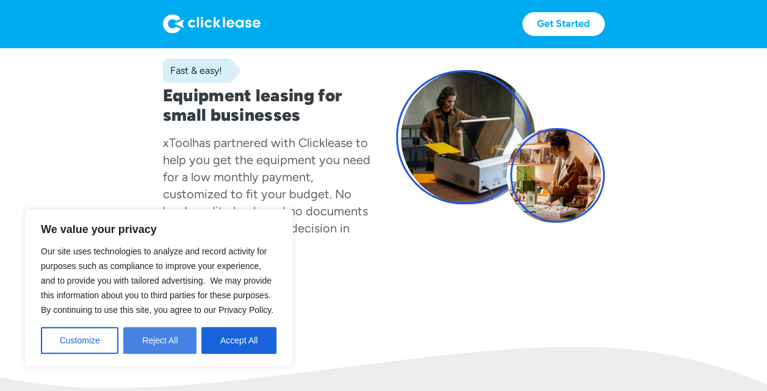
click at [149, 350] on button "Reject All" at bounding box center [159, 340] width 73 height 27
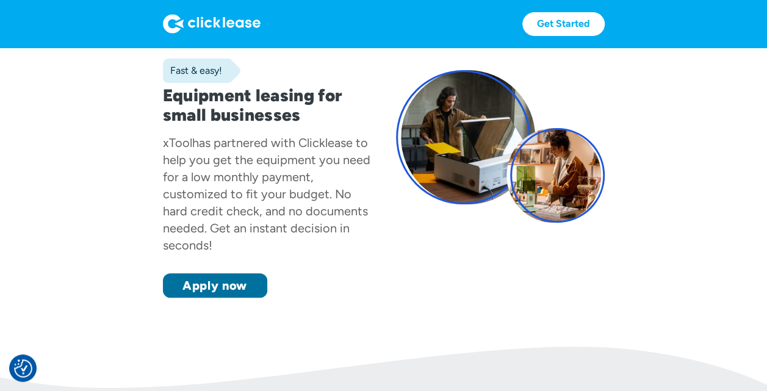
click at [207, 289] on link "Apply now" at bounding box center [215, 285] width 104 height 24
